Goal: Information Seeking & Learning: Learn about a topic

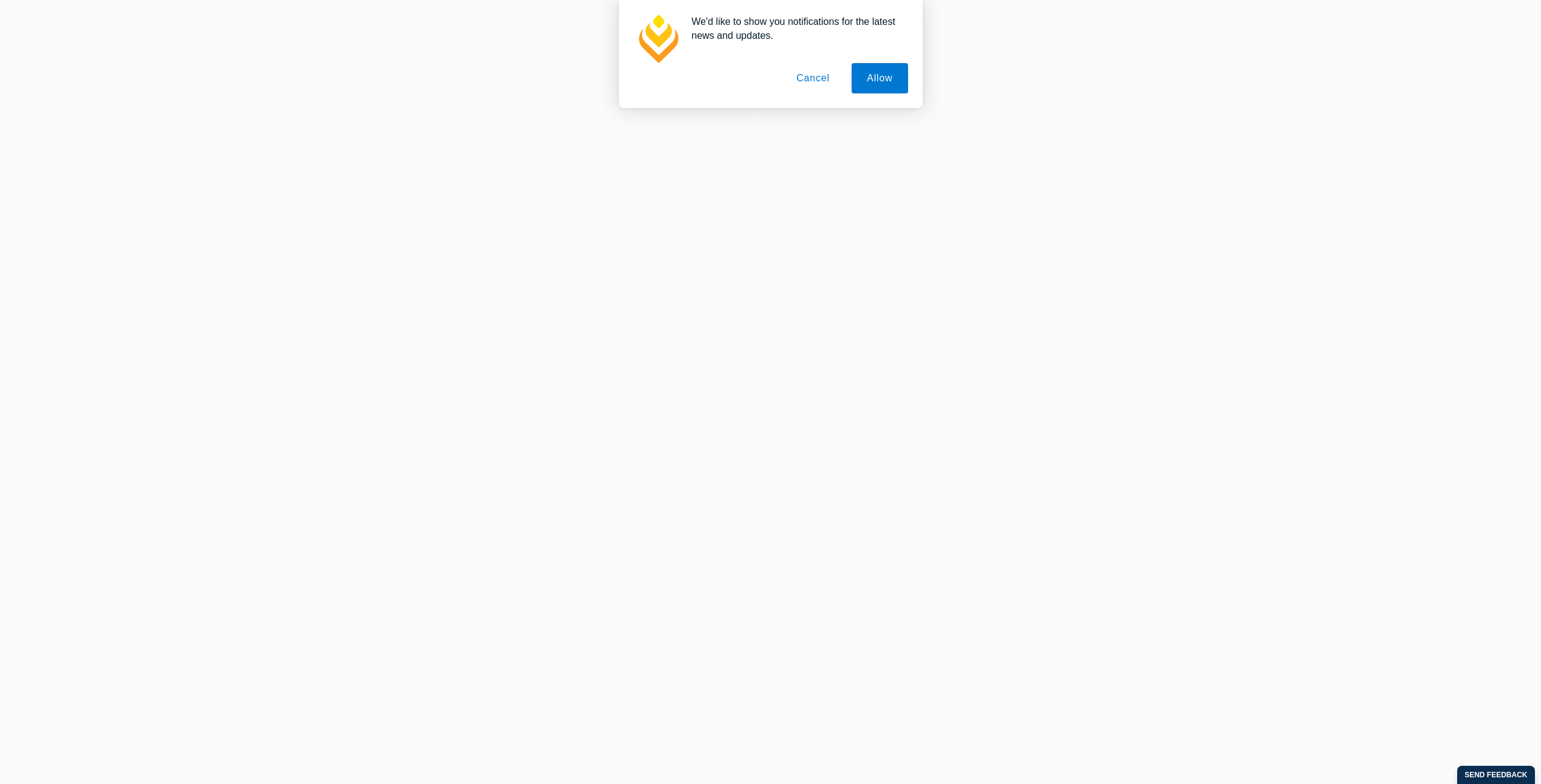
scroll to position [182, 0]
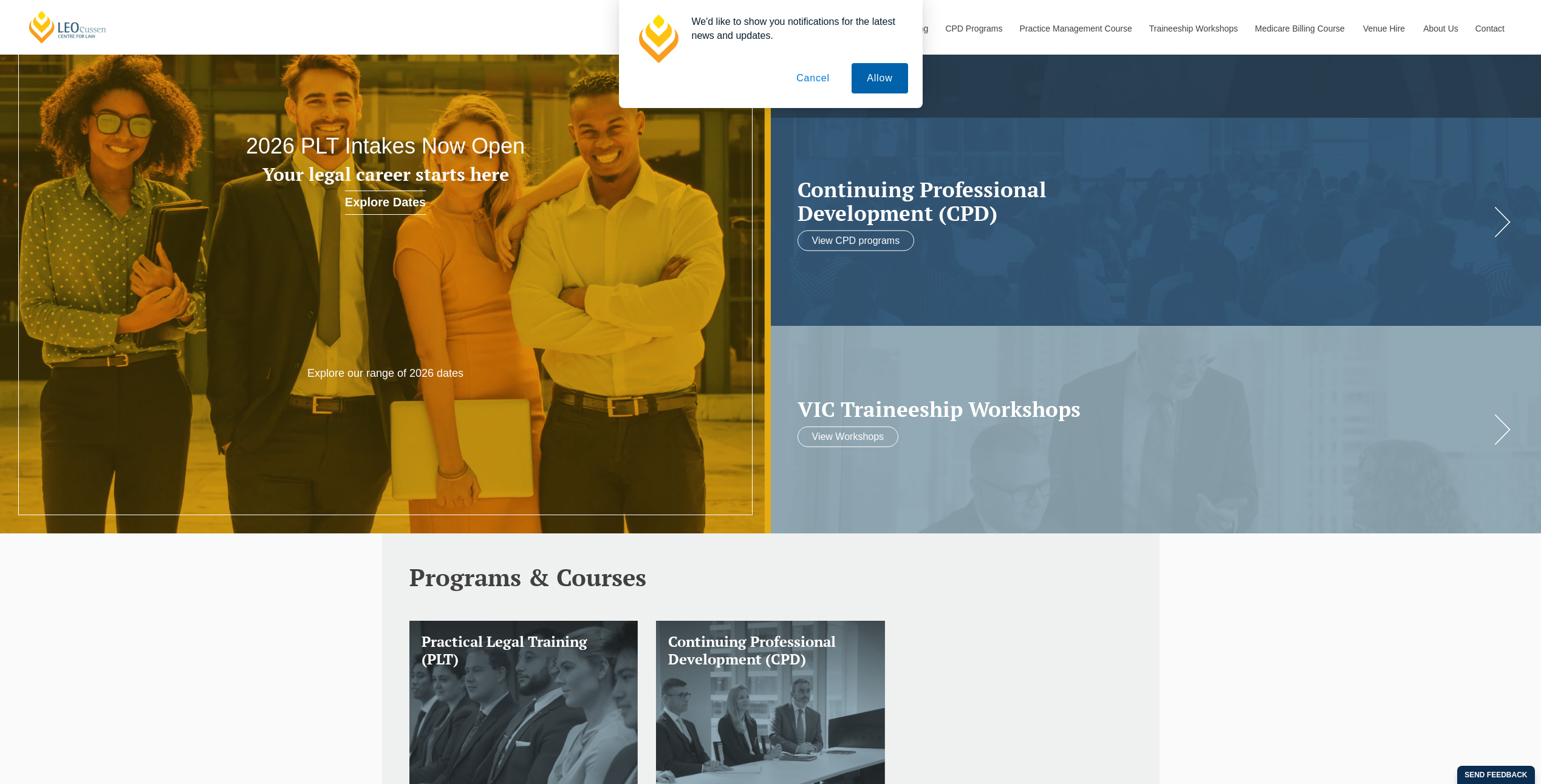
click at [871, 81] on button "Allow" at bounding box center [879, 78] width 56 height 31
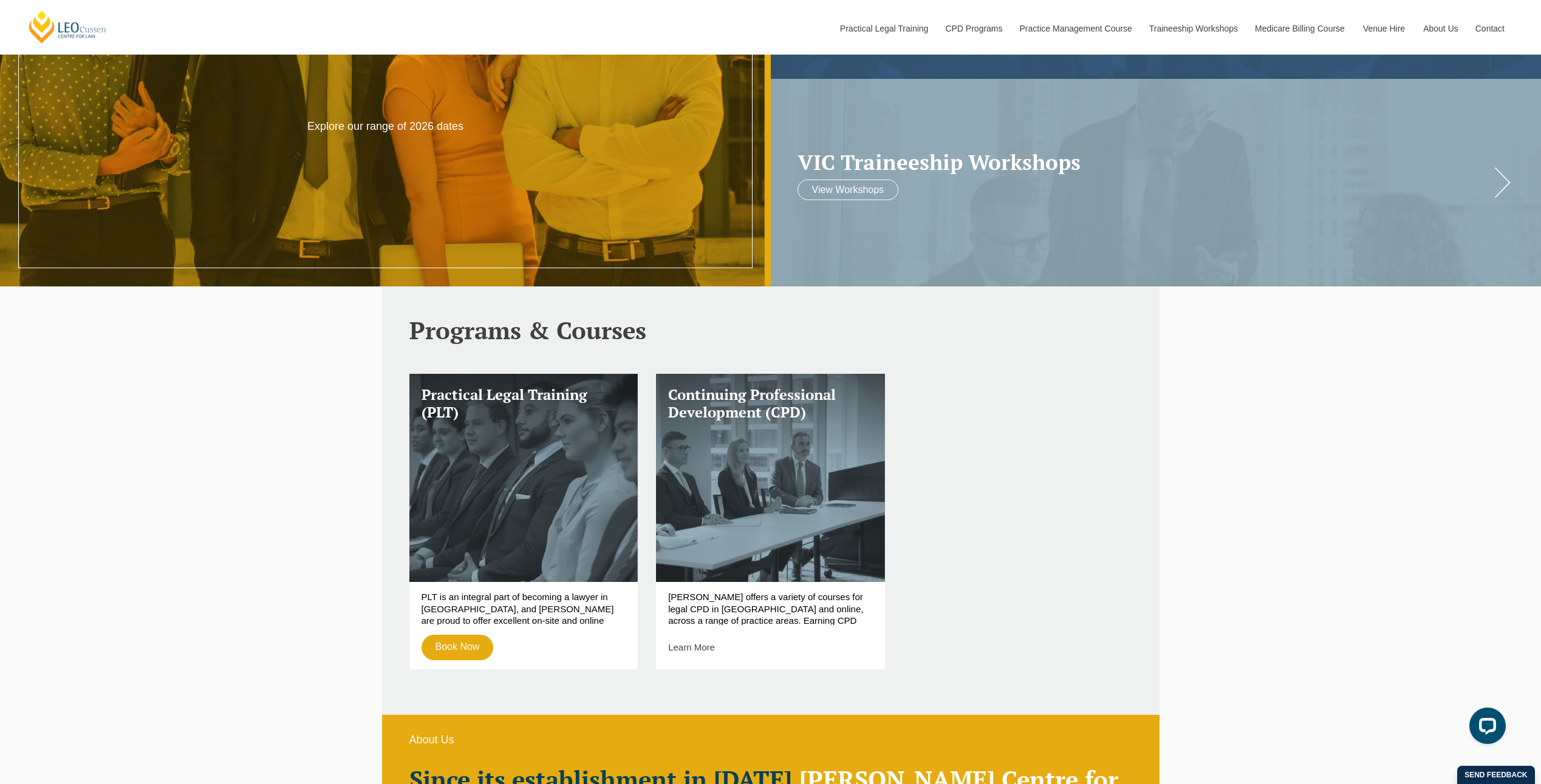
scroll to position [486, 0]
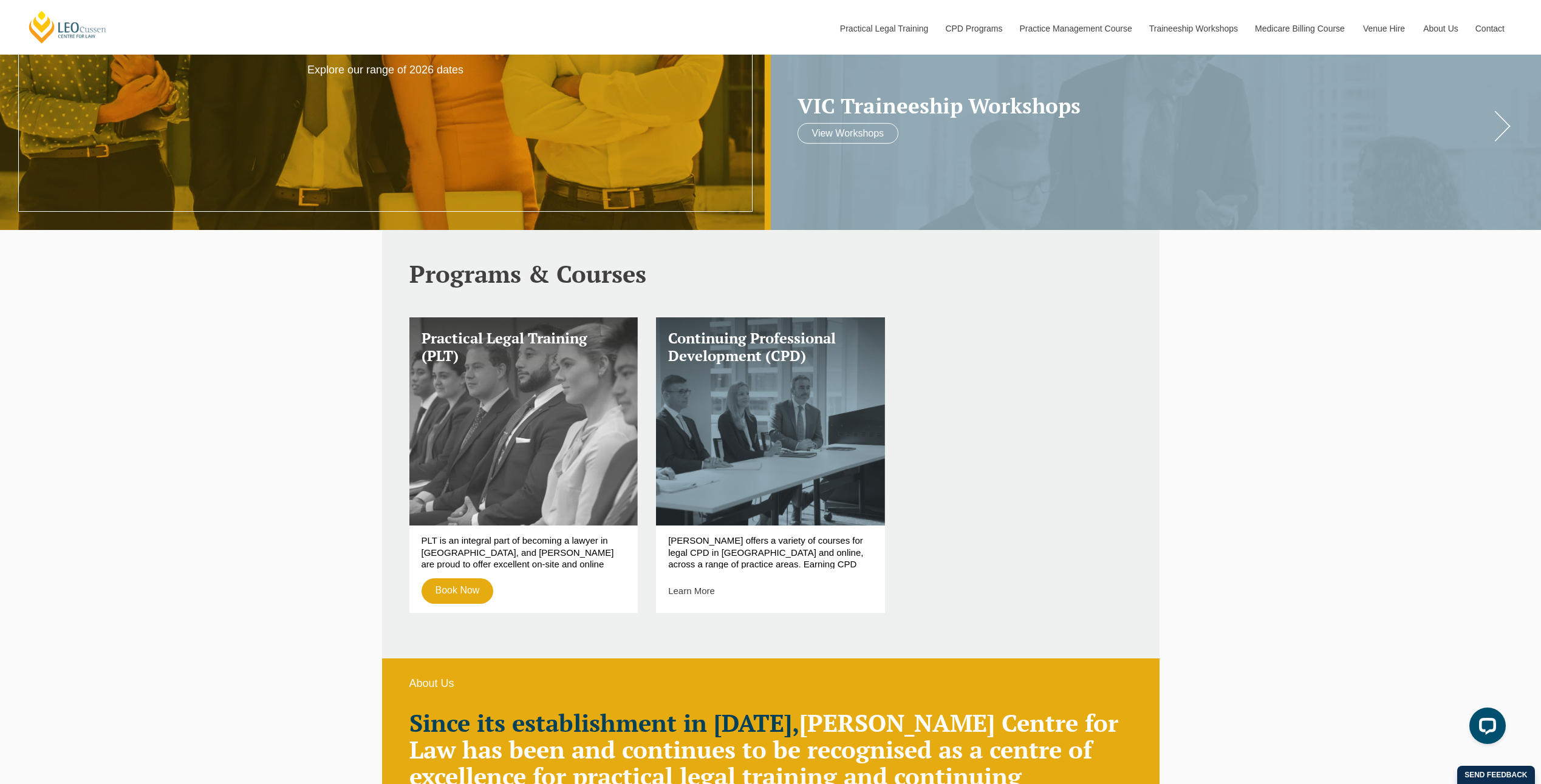
click at [522, 466] on link "Practical Legal Training (PLT)" at bounding box center [523, 421] width 229 height 208
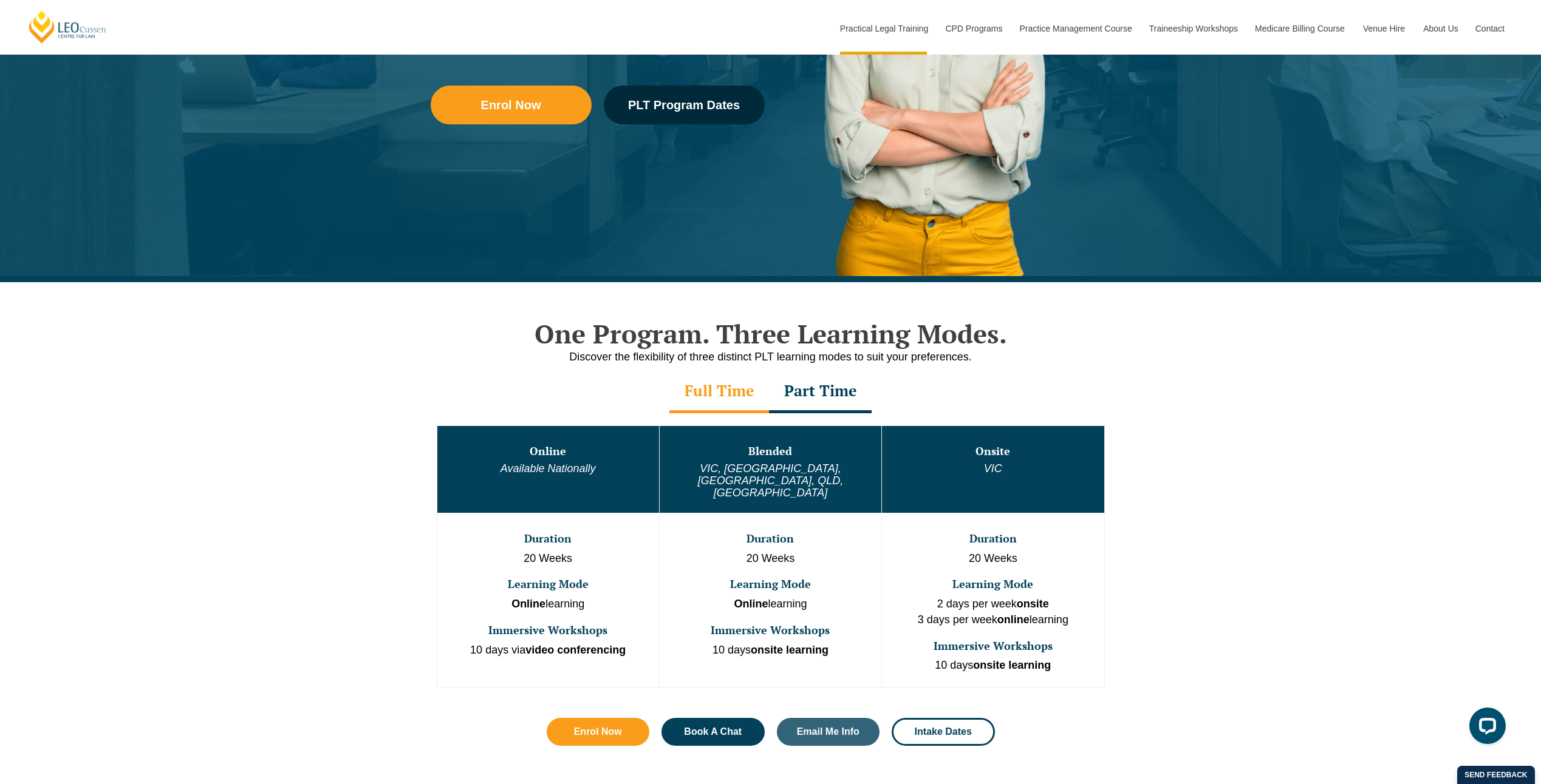
scroll to position [364, 0]
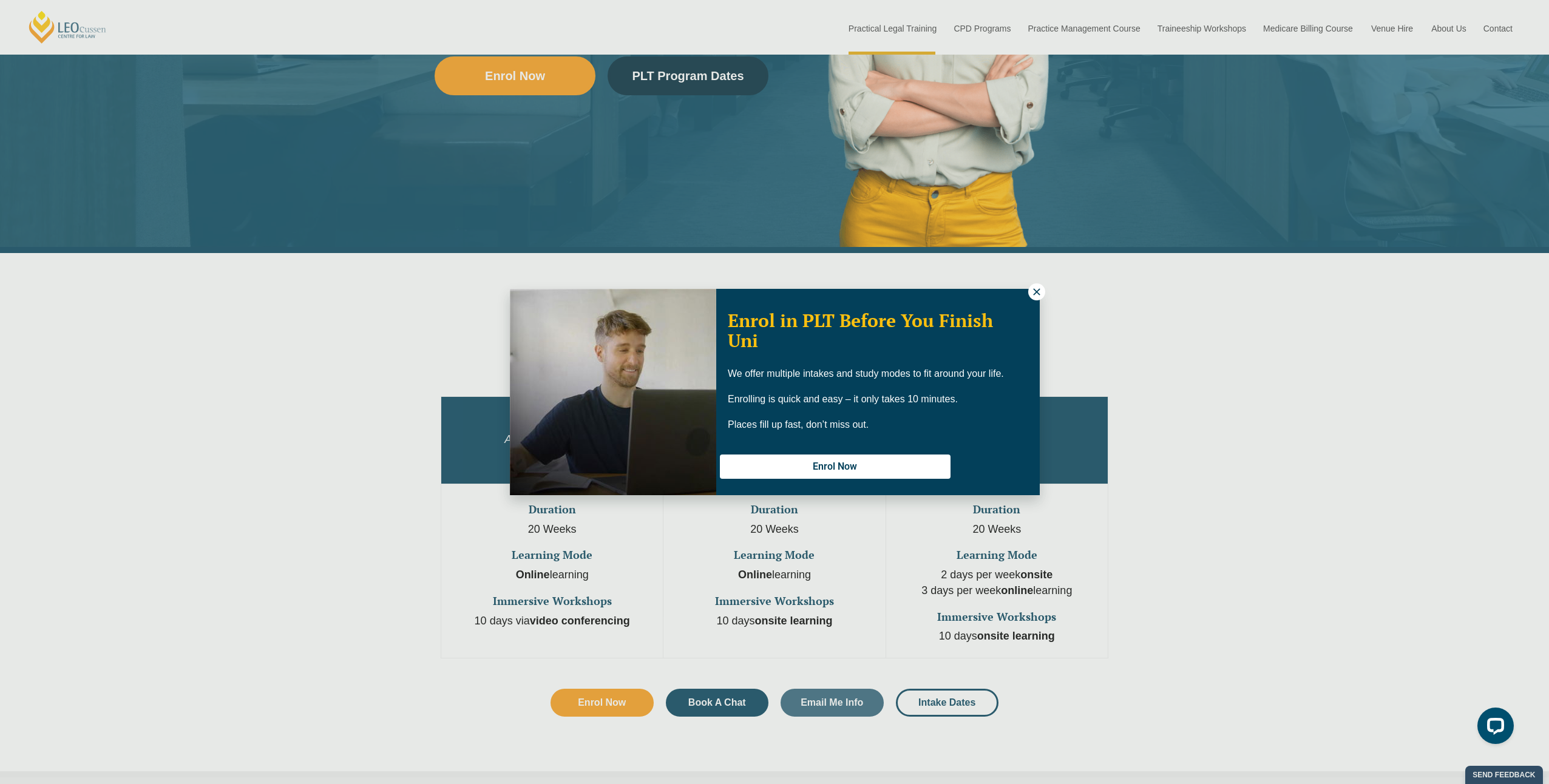
click at [1043, 292] on button at bounding box center [1036, 292] width 17 height 17
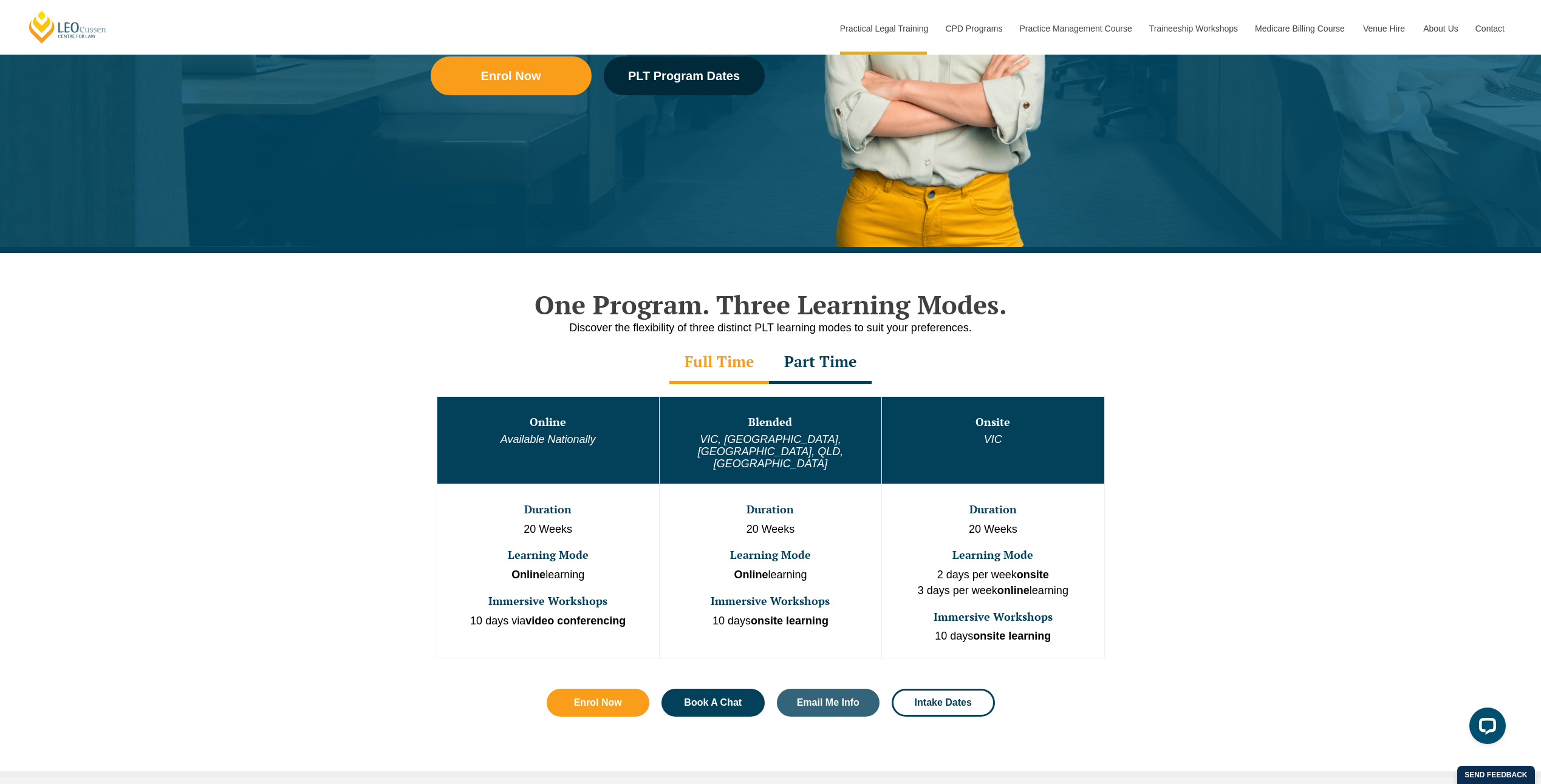
click at [801, 367] on div "Part Time" at bounding box center [820, 363] width 102 height 43
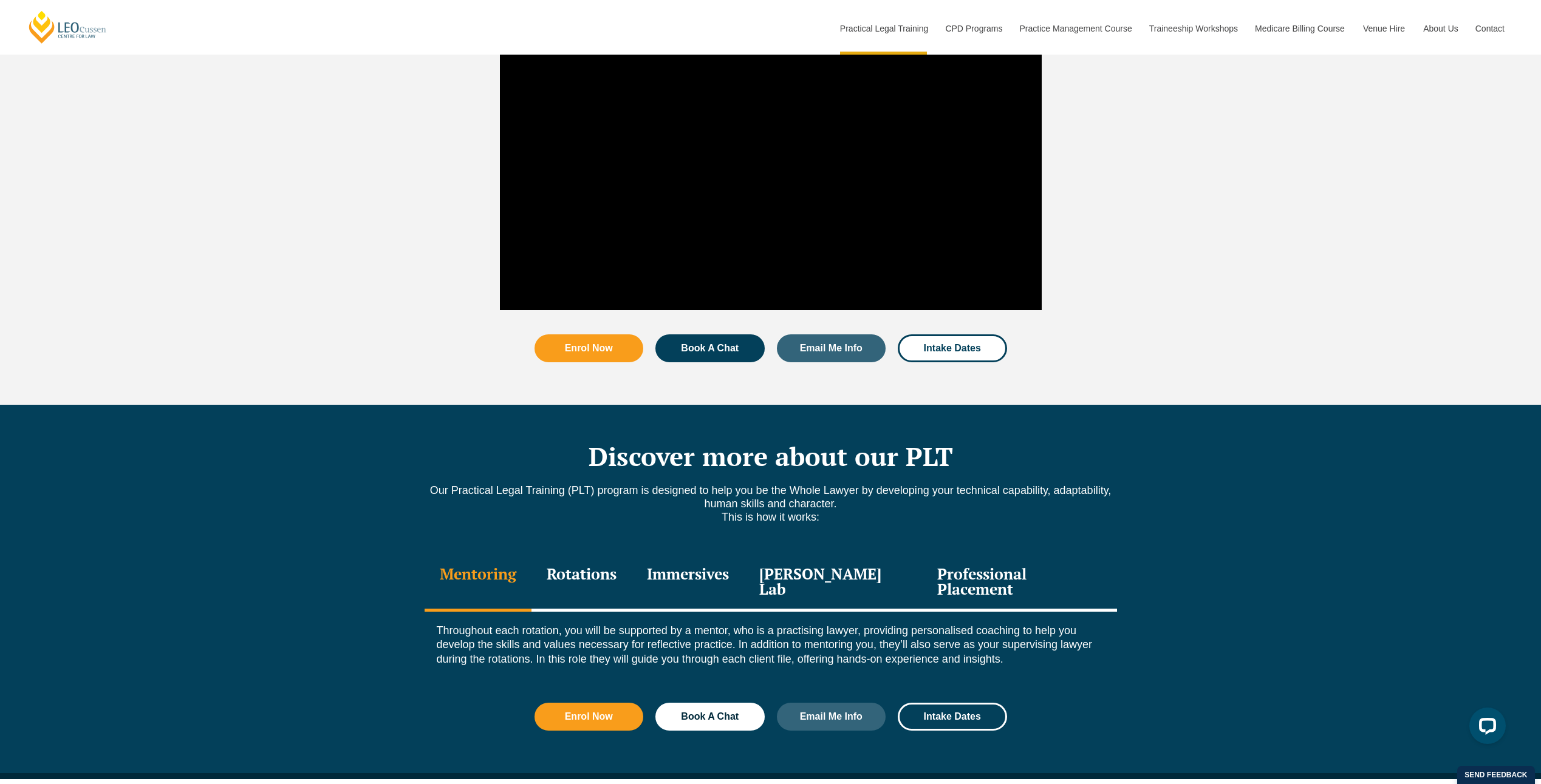
scroll to position [1275, 0]
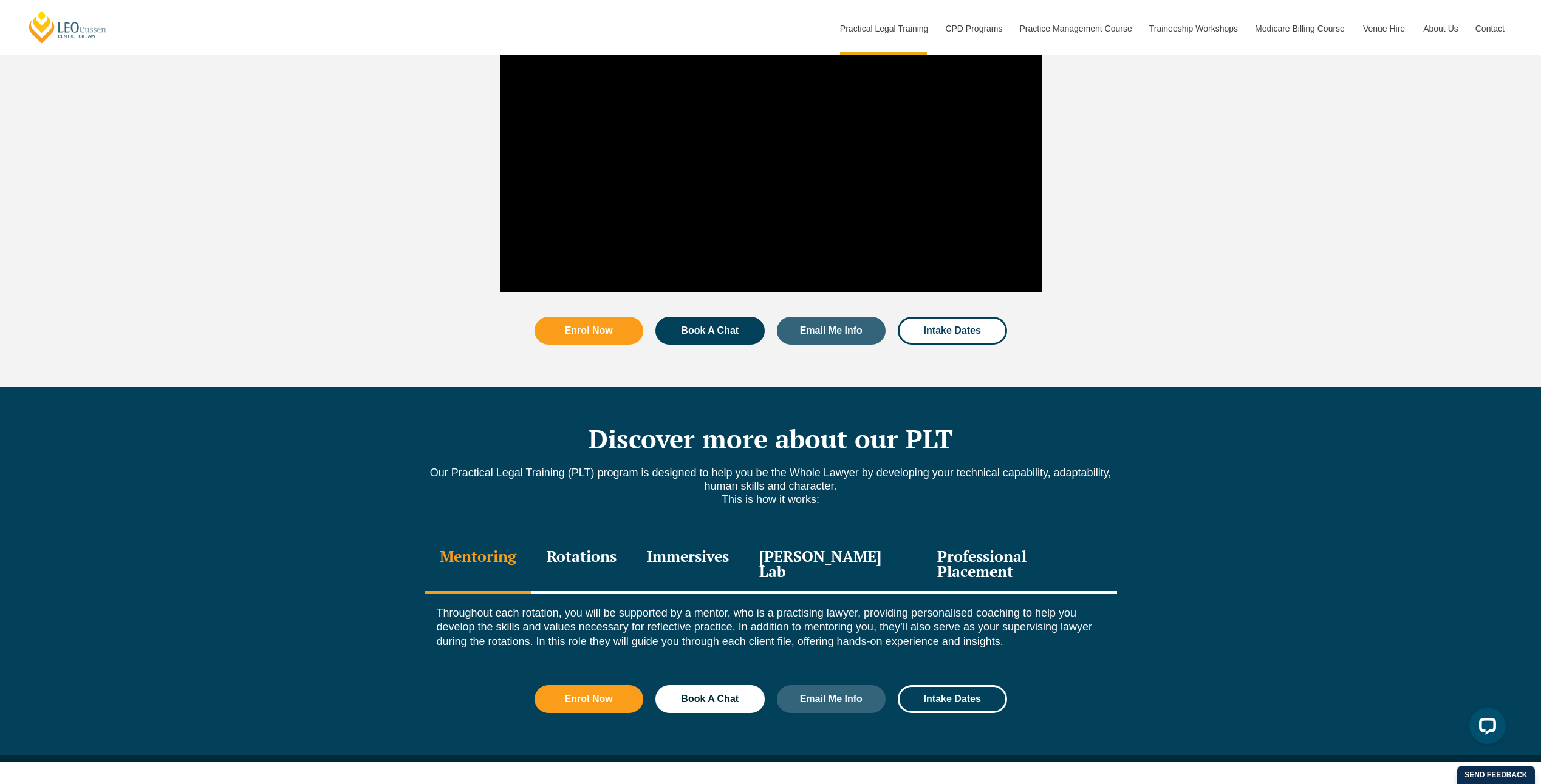
click at [618, 544] on div "Rotations" at bounding box center [582, 565] width 100 height 58
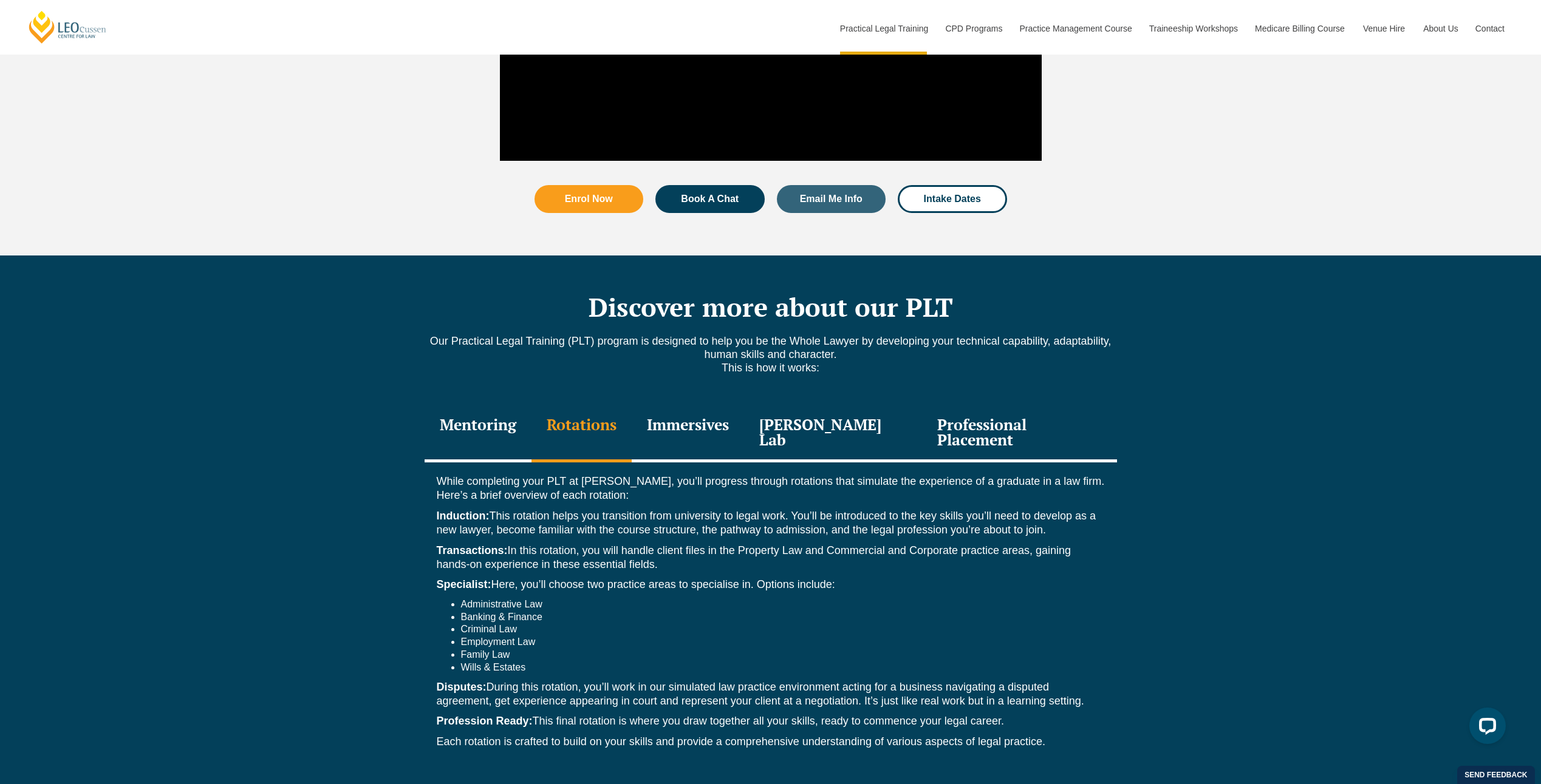
scroll to position [1457, 0]
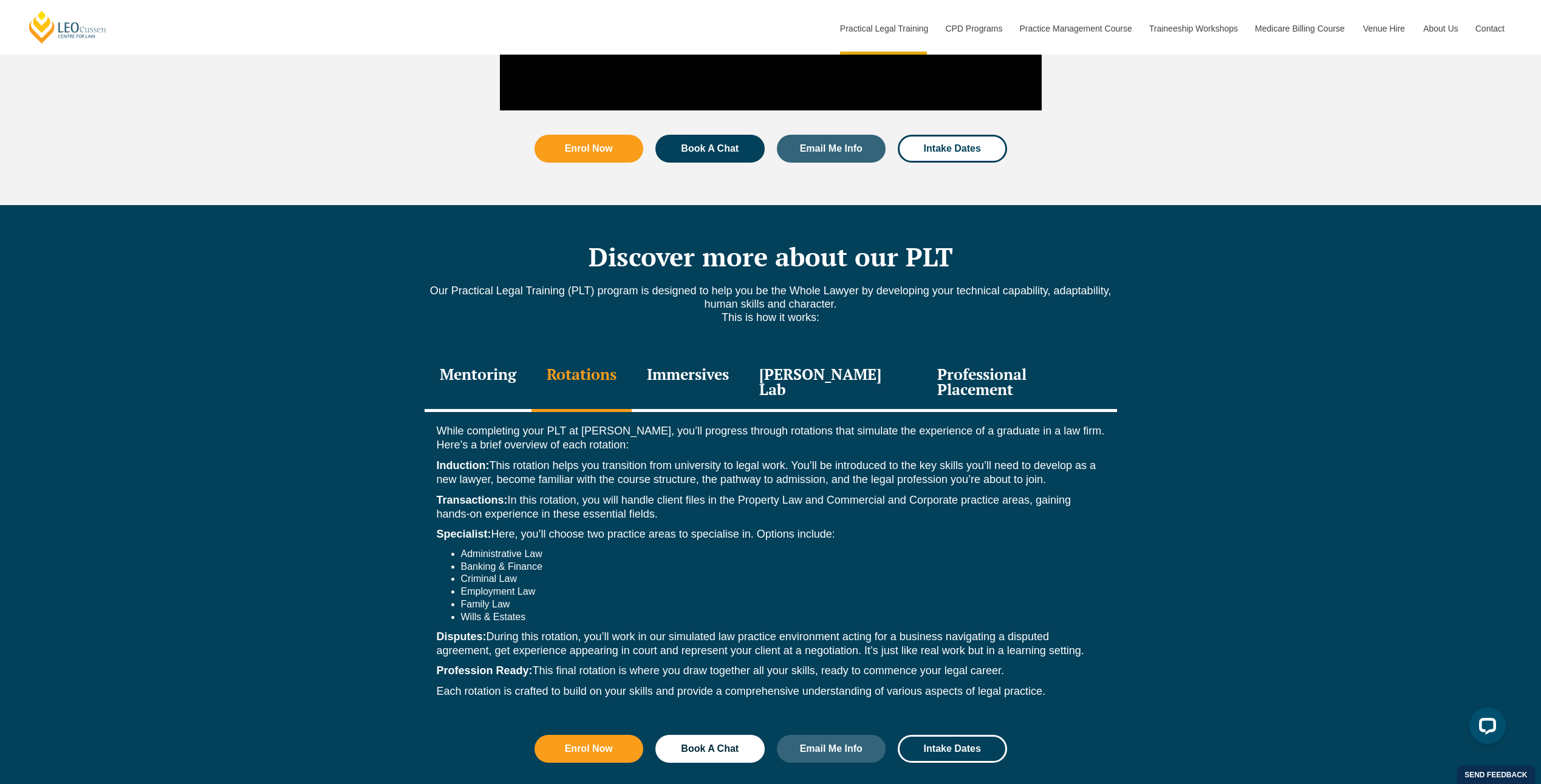
click at [730, 375] on div "Immersives" at bounding box center [688, 383] width 113 height 58
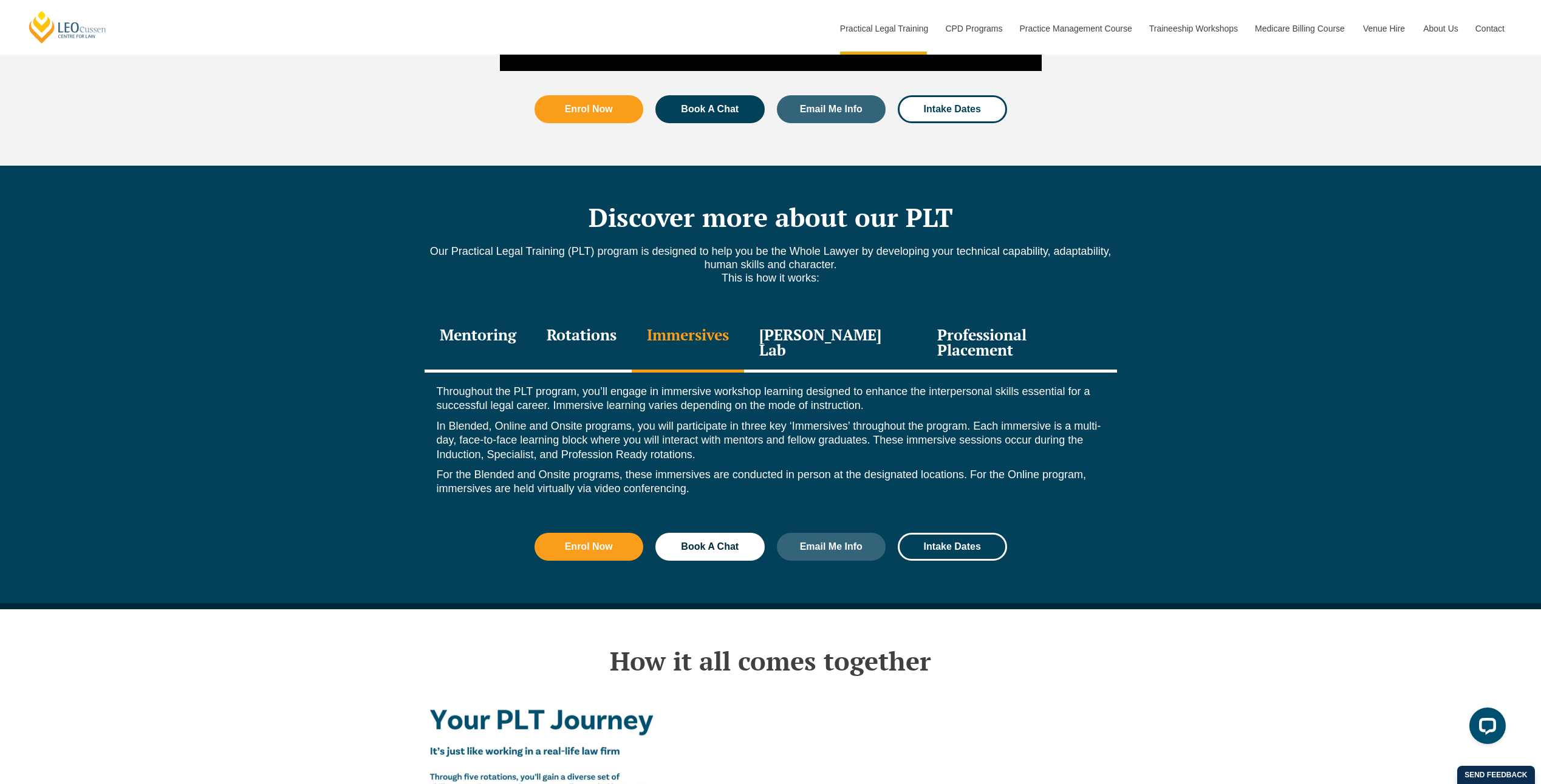
scroll to position [1518, 0]
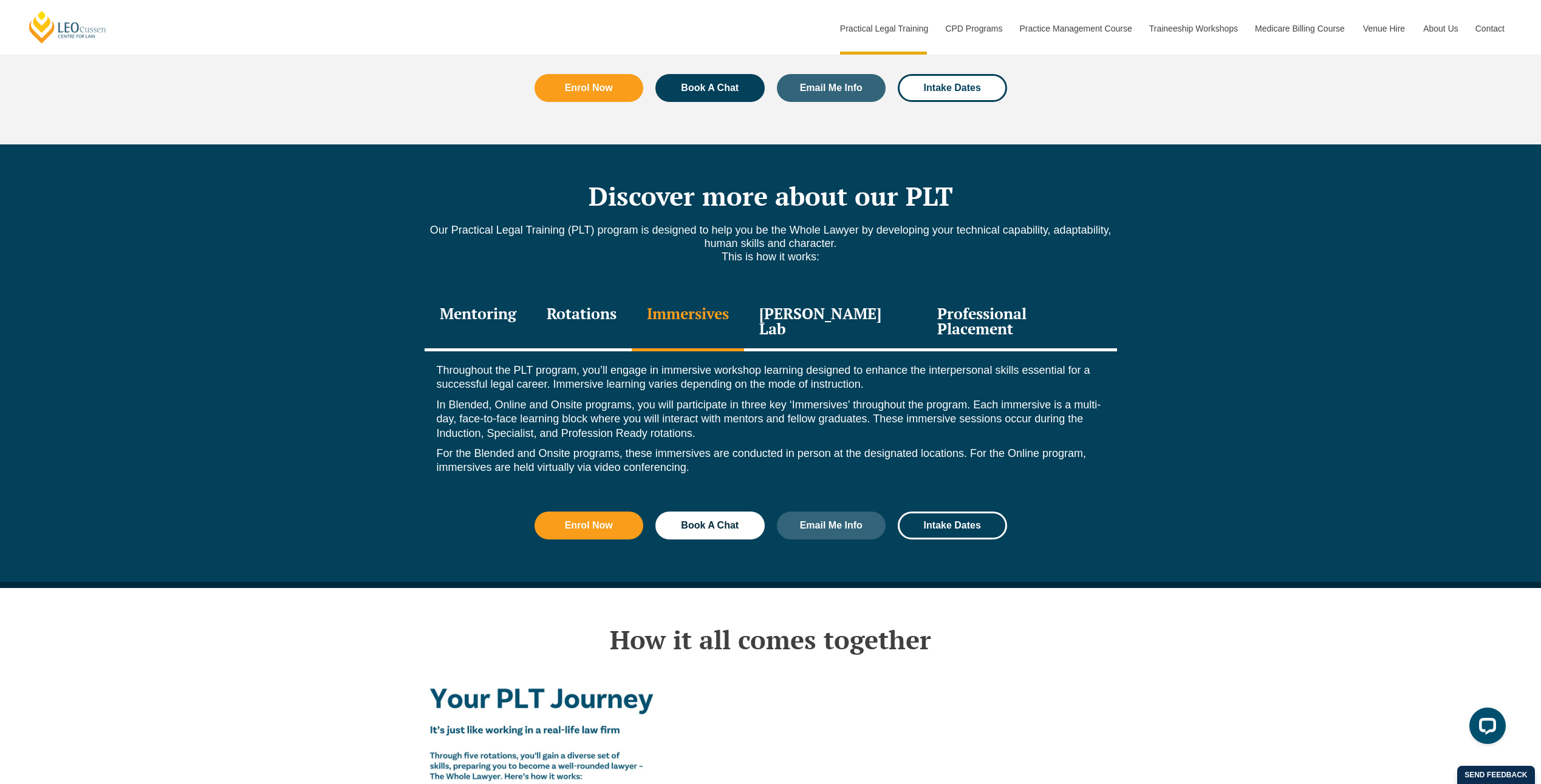
click at [824, 300] on div "[PERSON_NAME] Lab" at bounding box center [833, 322] width 178 height 58
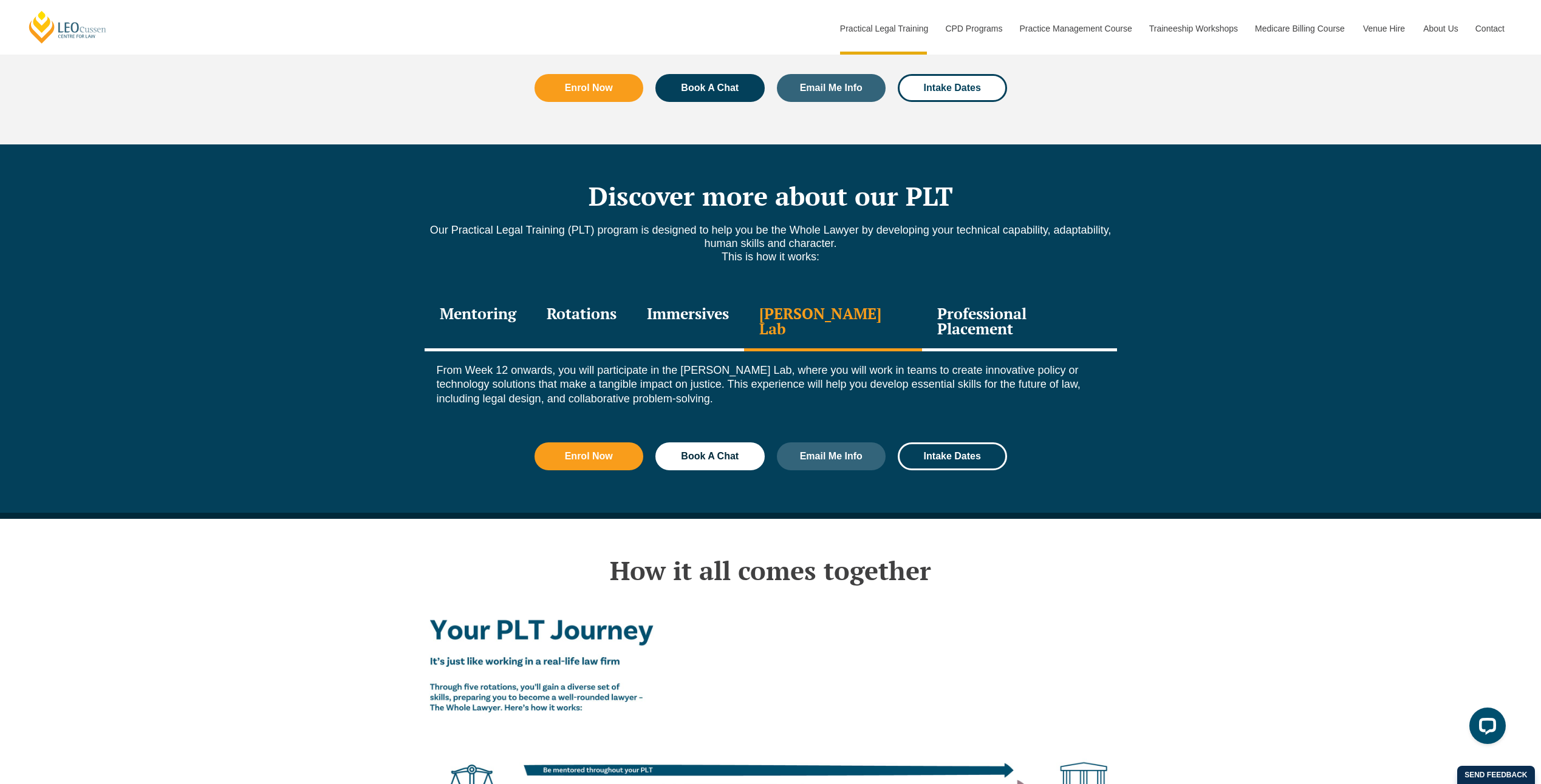
click at [982, 294] on div "Professional Placement" at bounding box center [1019, 322] width 194 height 58
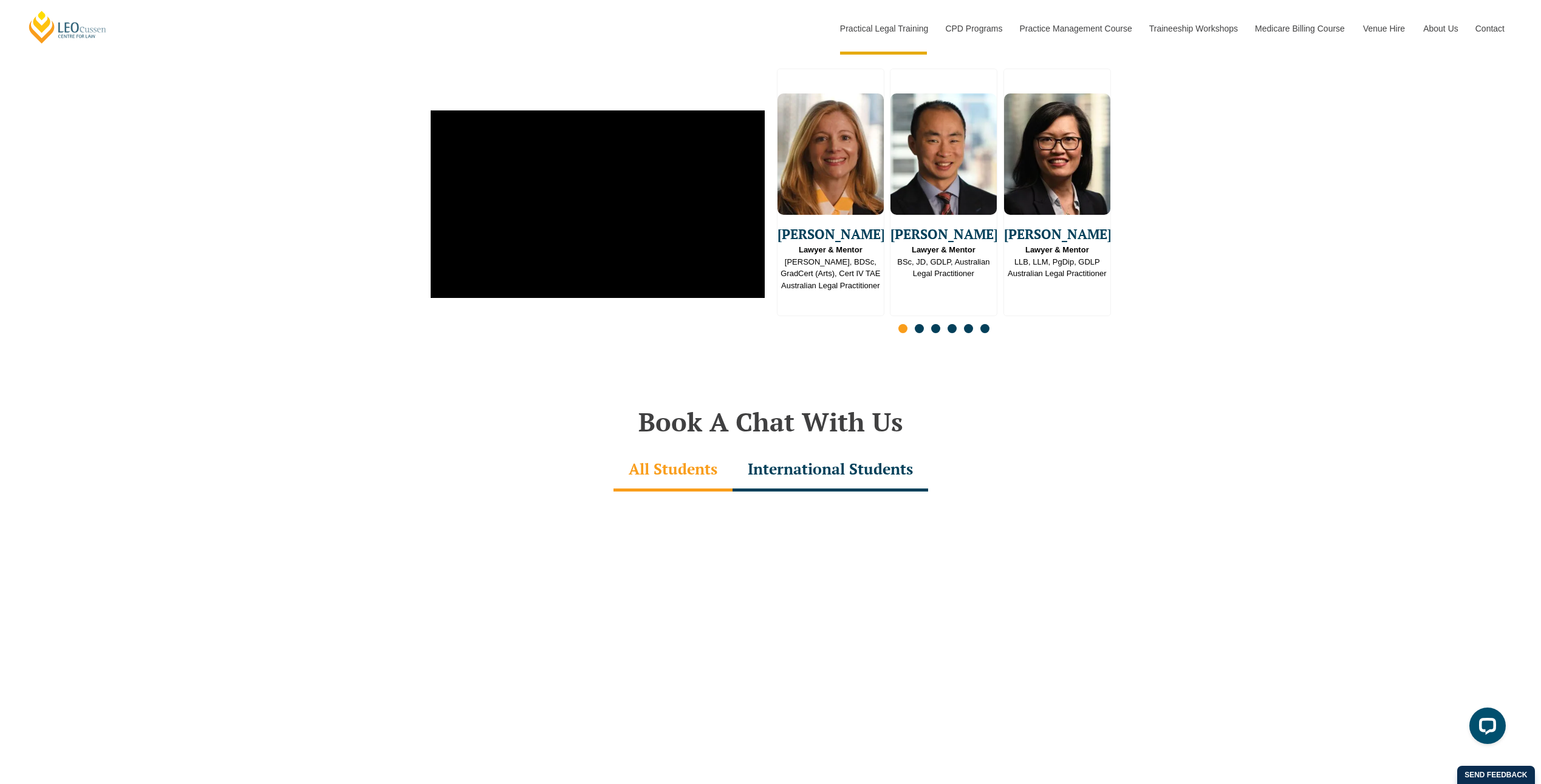
scroll to position [3217, 0]
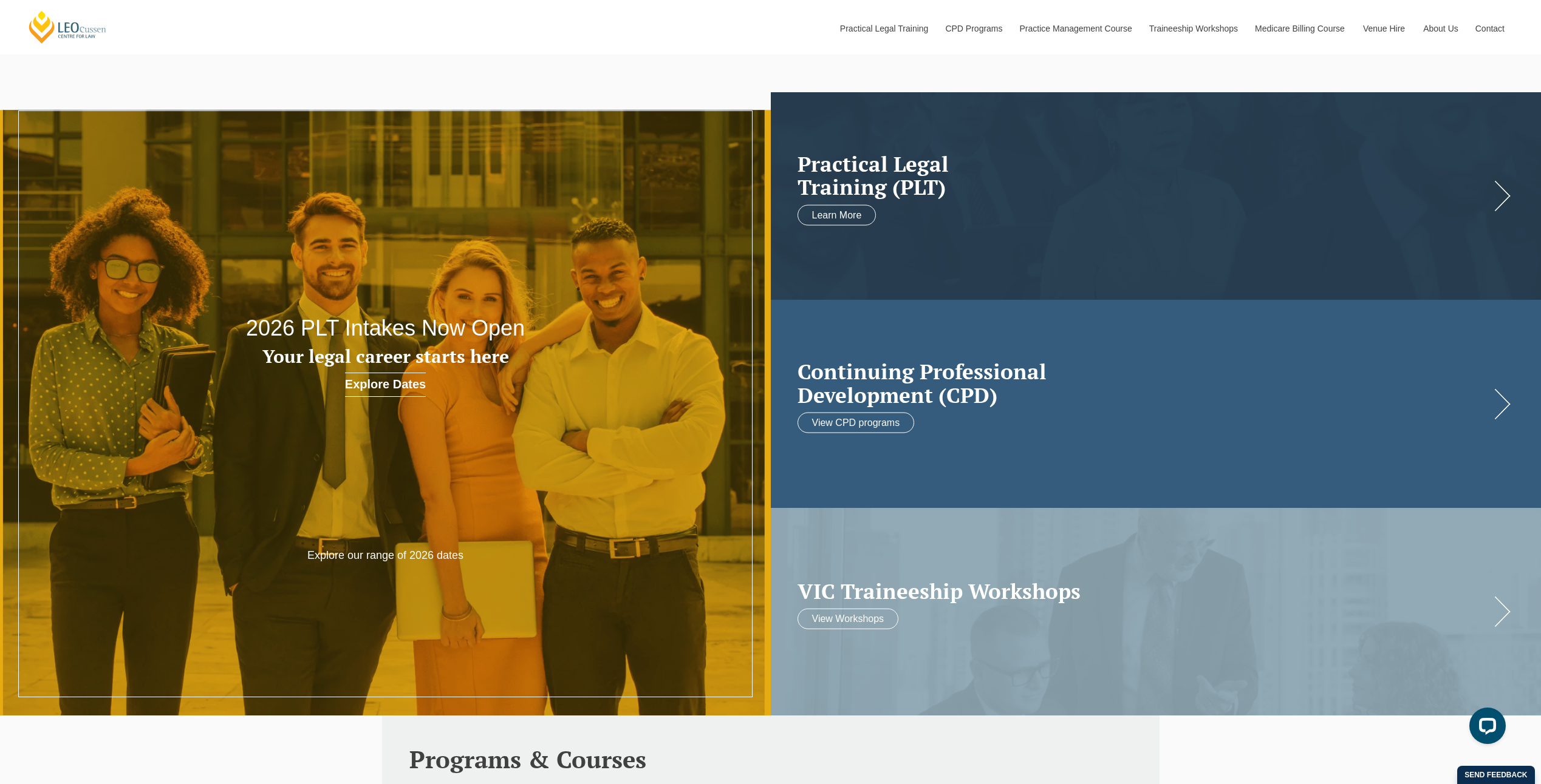
scroll to position [61, 0]
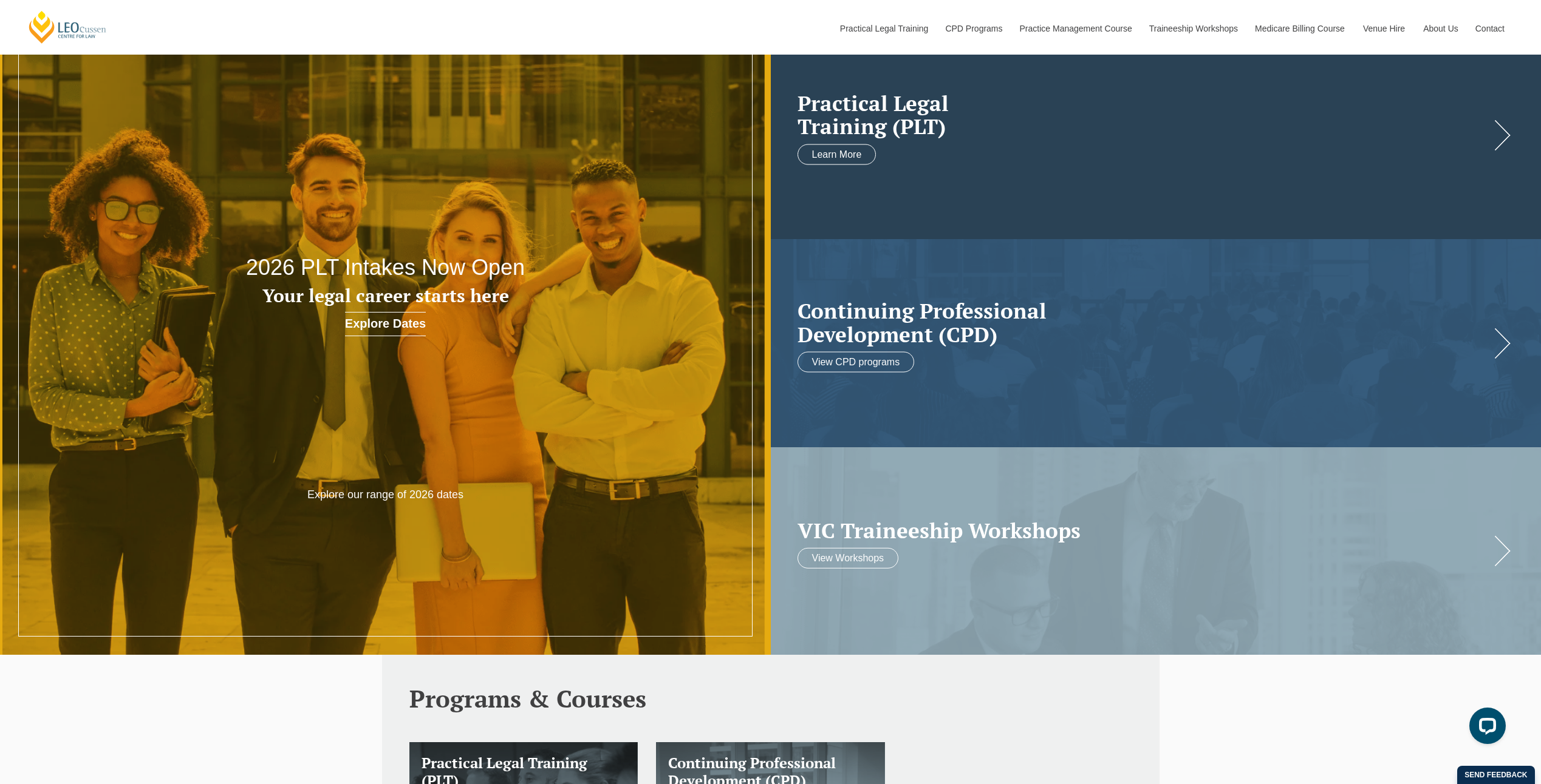
click at [907, 161] on link at bounding box center [1156, 136] width 771 height 208
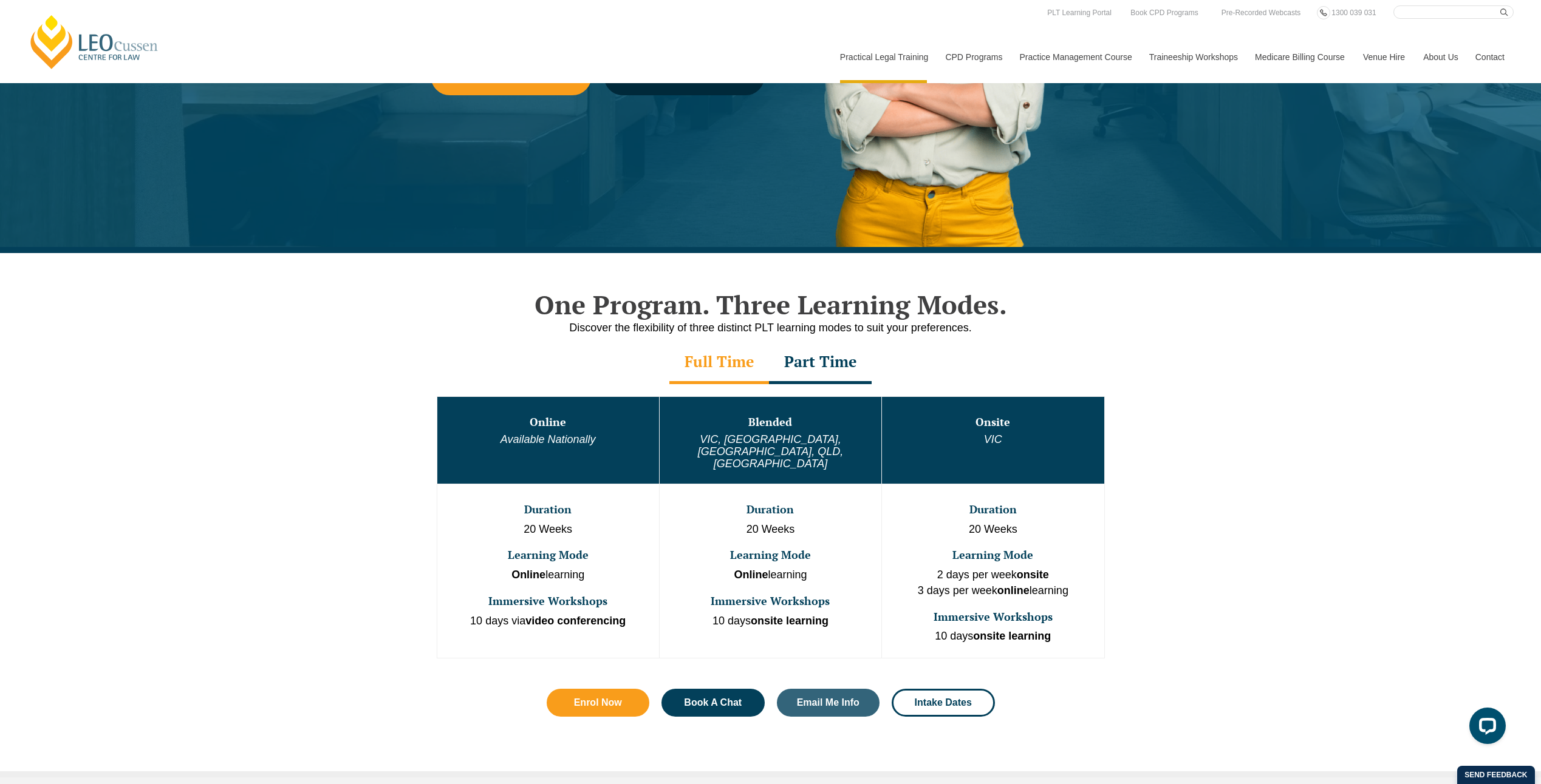
click at [721, 70] on div "[PERSON_NAME] Centre for Law Search here Practical Legal Training Our Practical…" at bounding box center [770, 44] width 1486 height 78
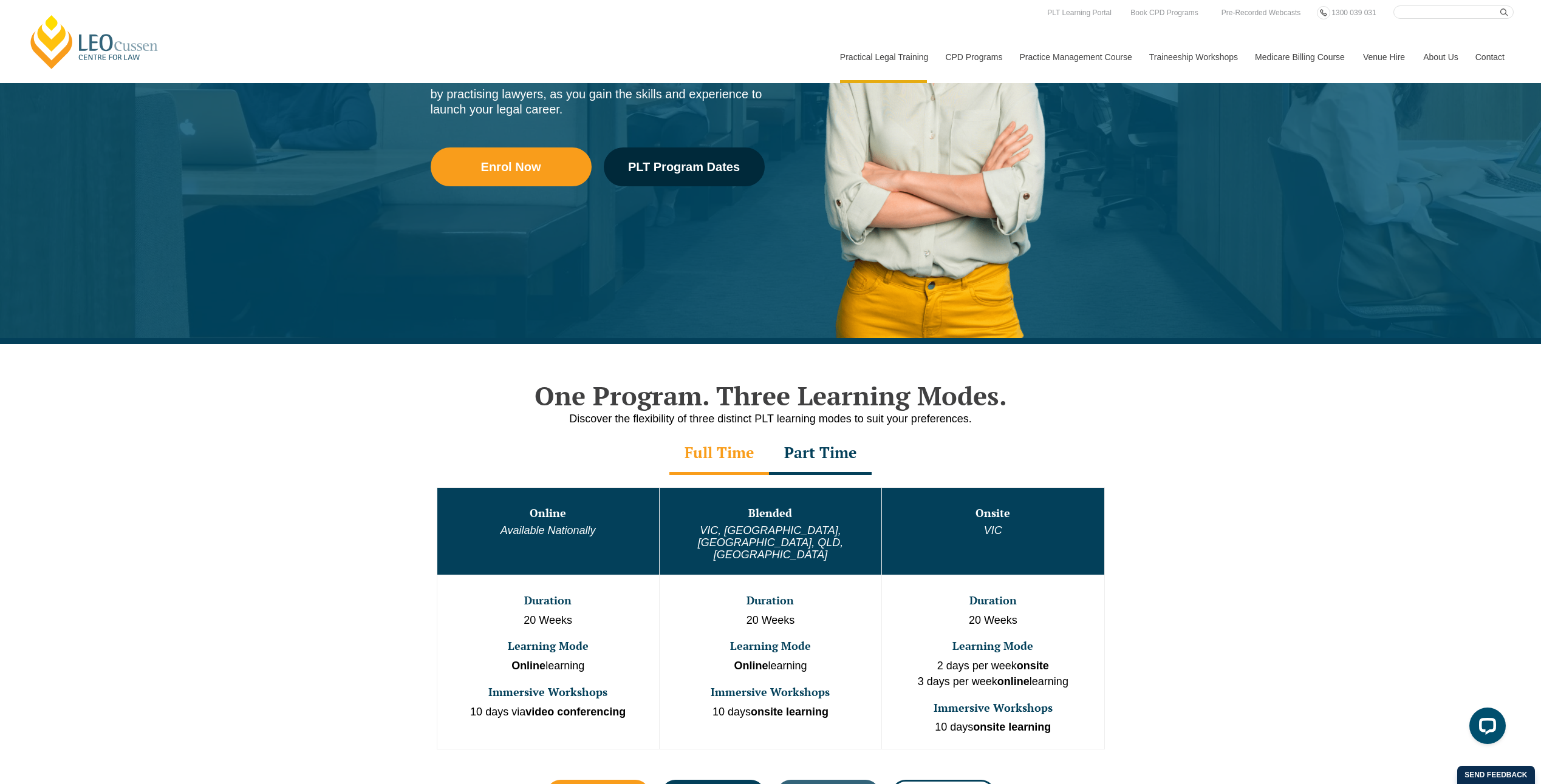
scroll to position [243, 0]
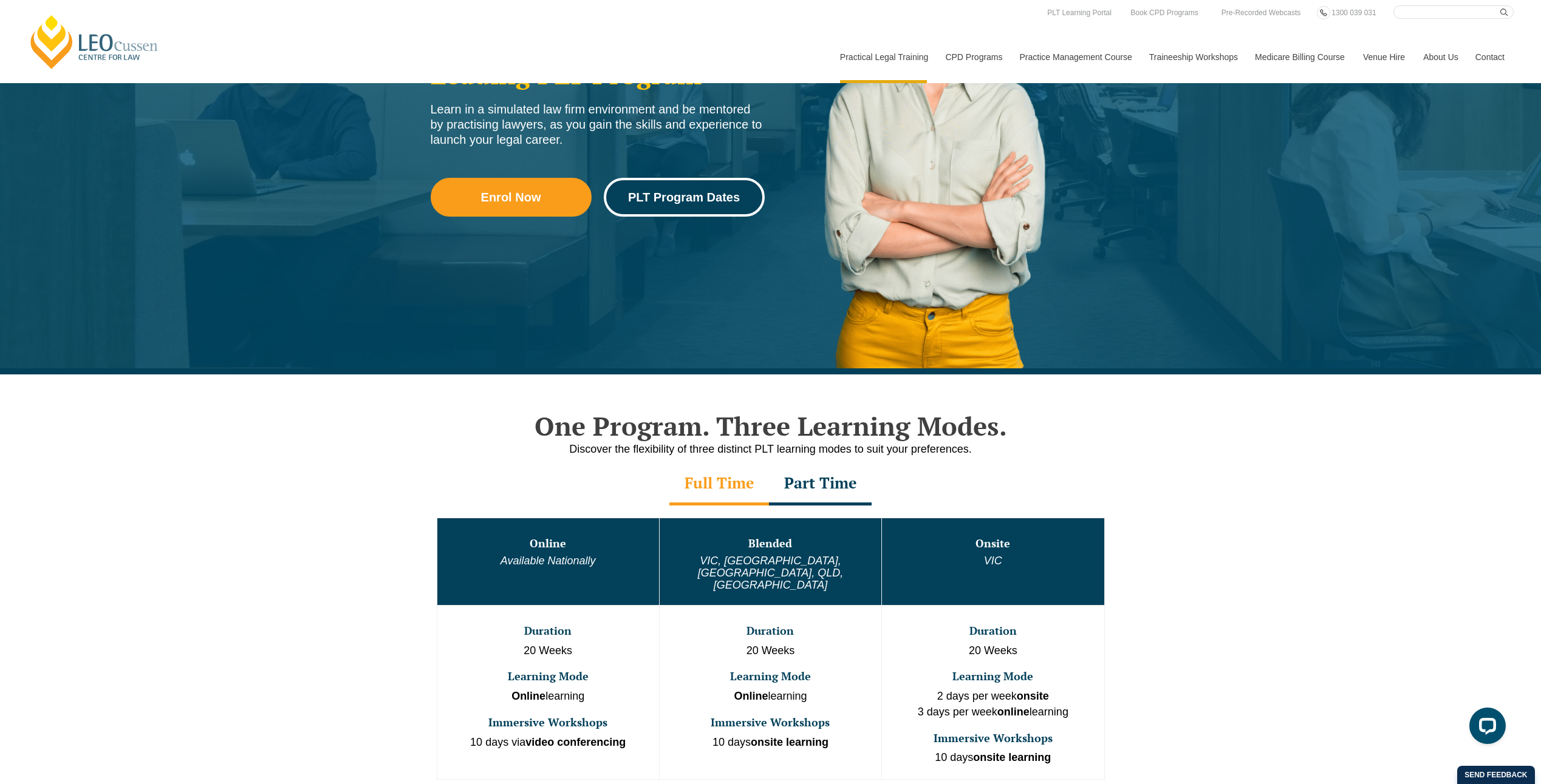
click at [715, 191] on span "PLT Program Dates" at bounding box center [683, 197] width 112 height 12
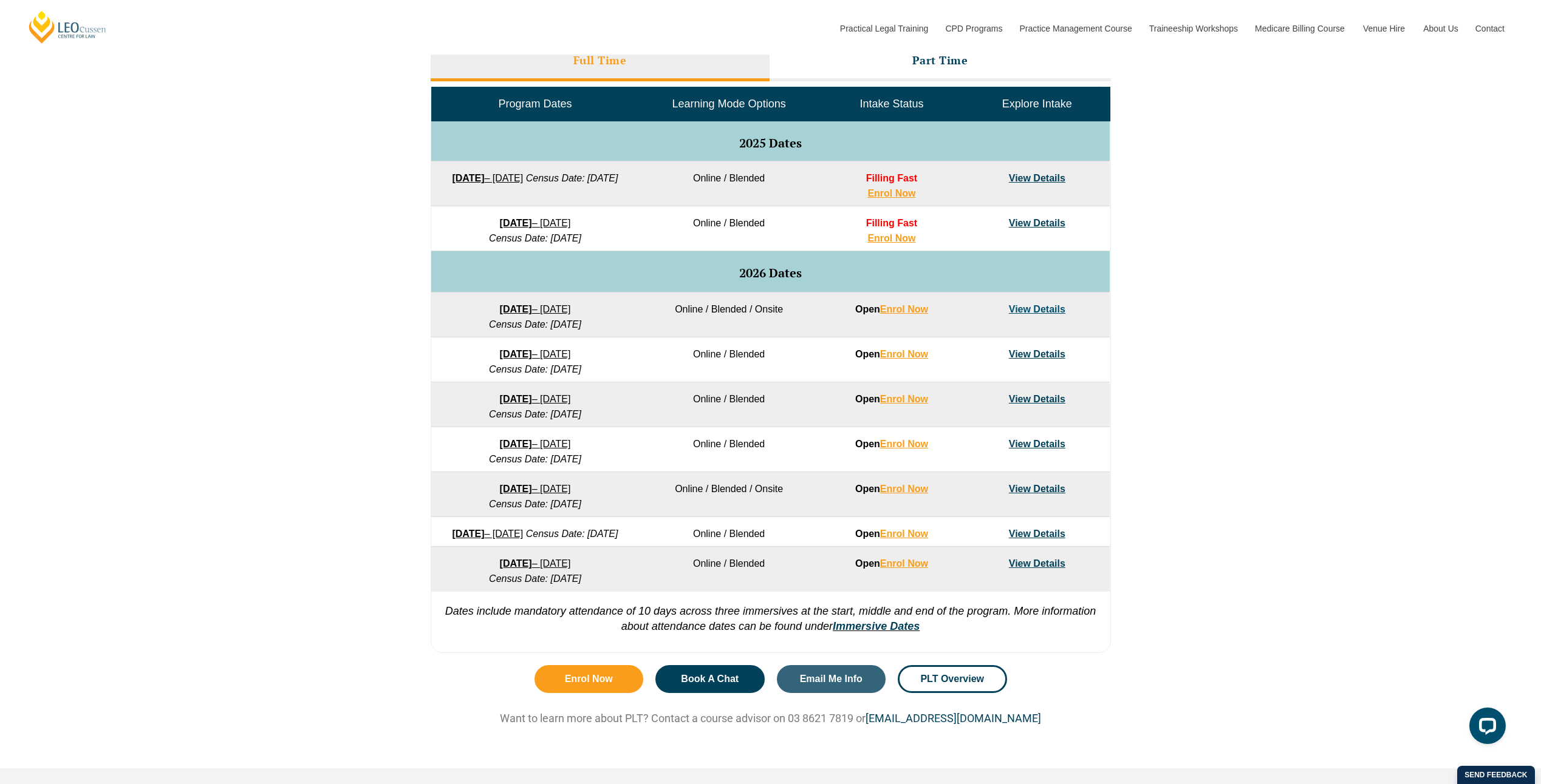
scroll to position [547, 0]
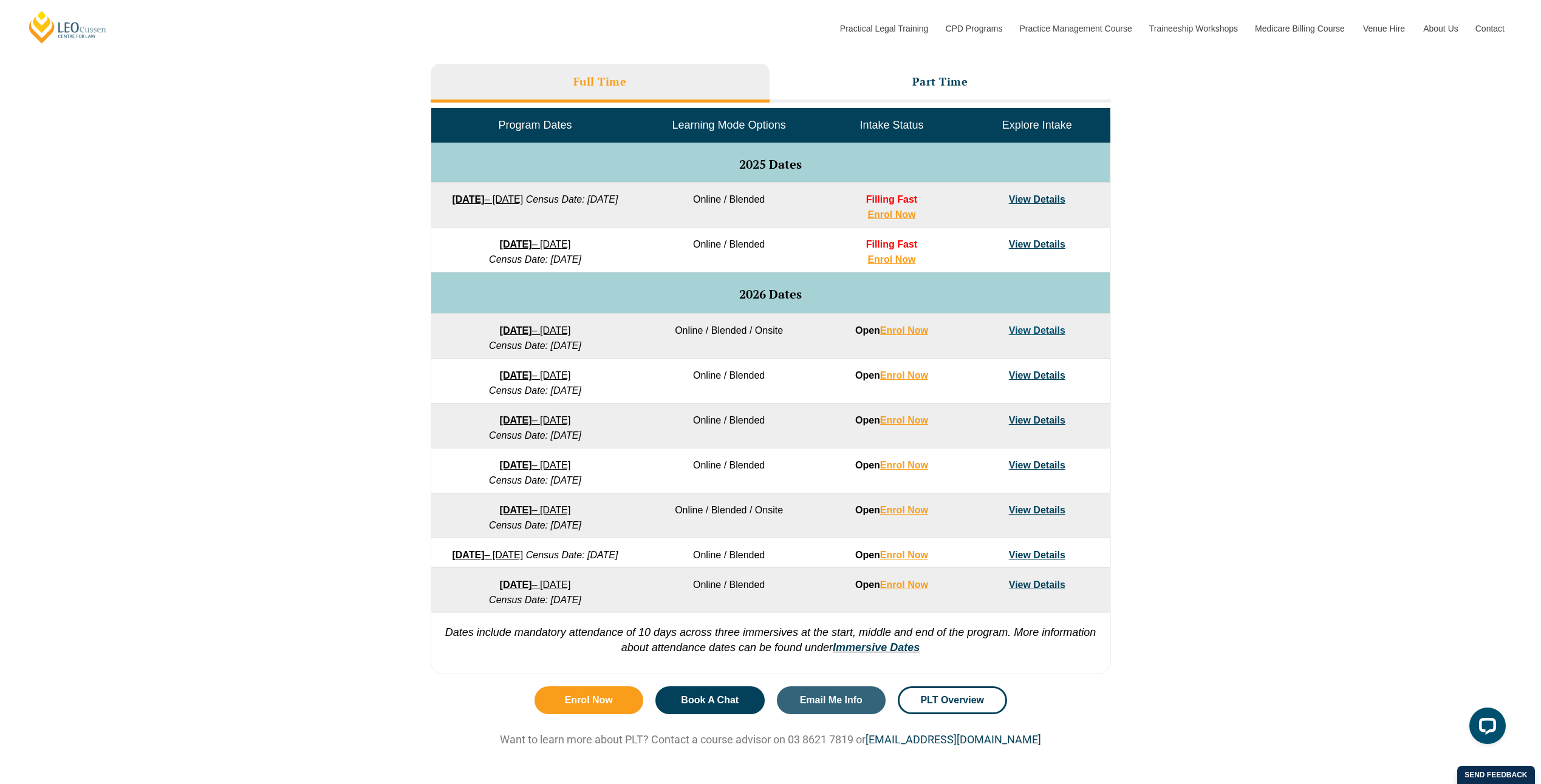
click at [1029, 198] on link "View Details" at bounding box center [1037, 199] width 56 height 10
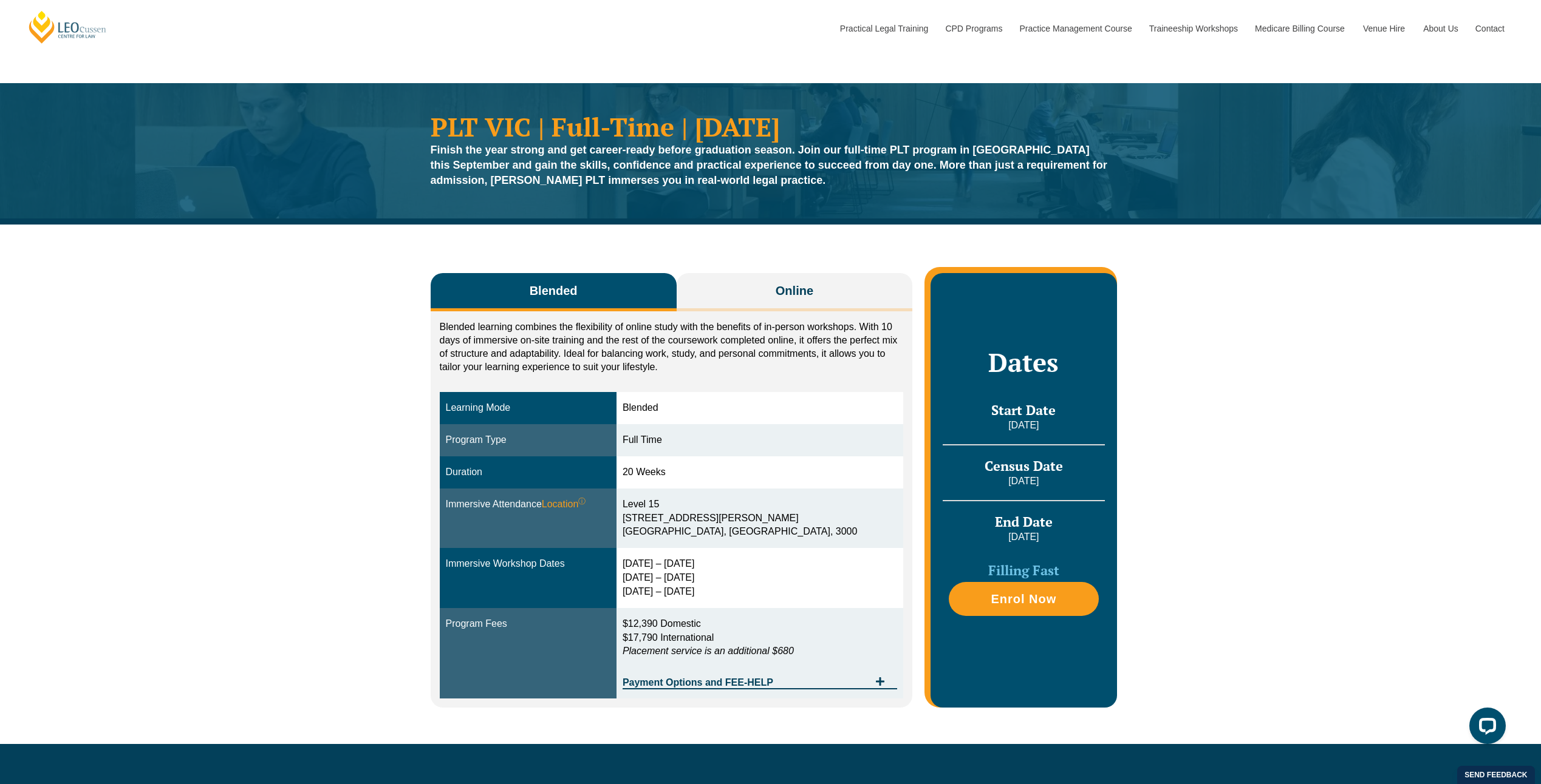
scroll to position [61, 0]
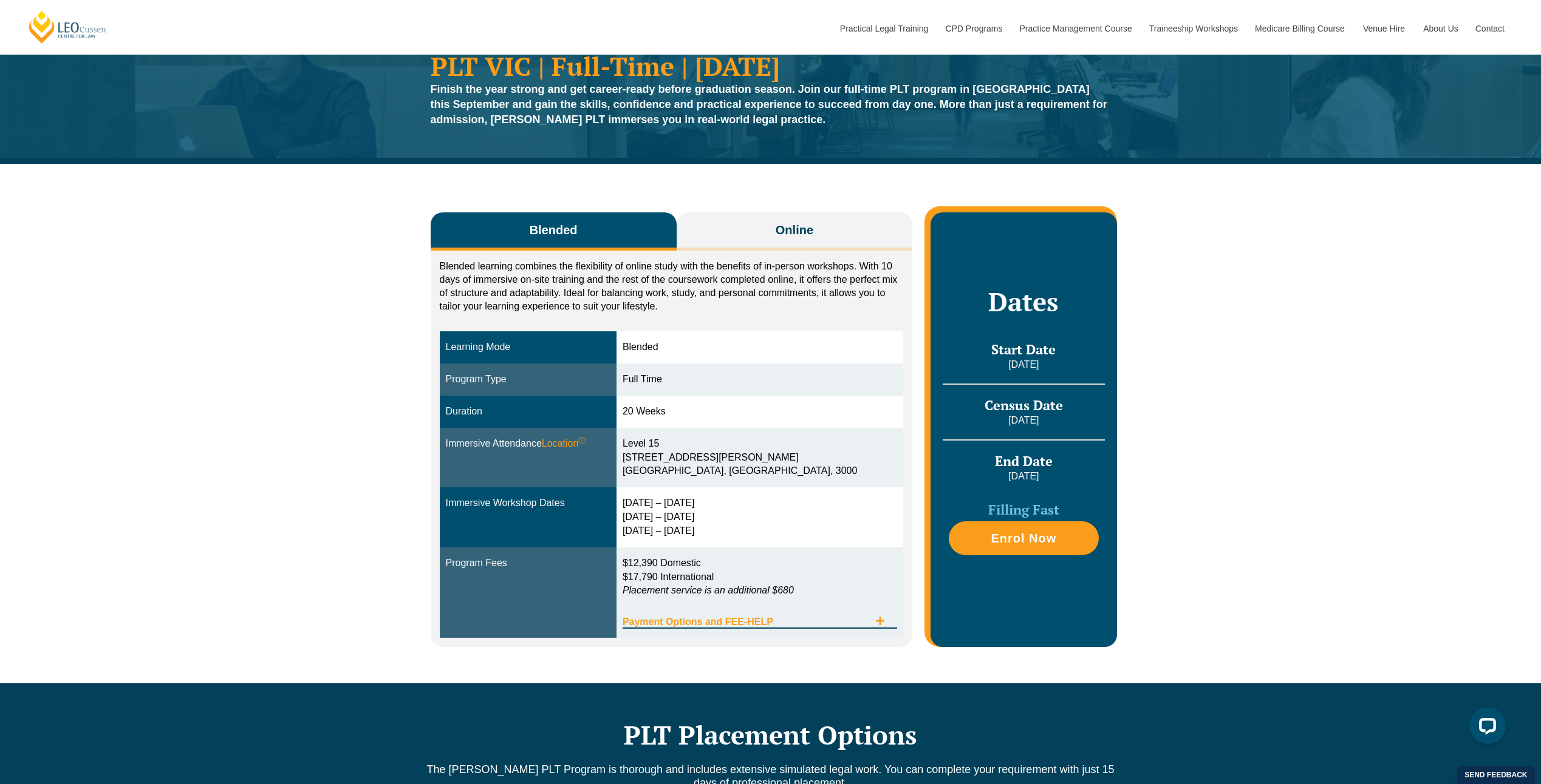
click at [771, 616] on div "Payment Options and FEE-HELP" at bounding box center [759, 616] width 275 height 25
